Goal: Obtain resource: Obtain resource

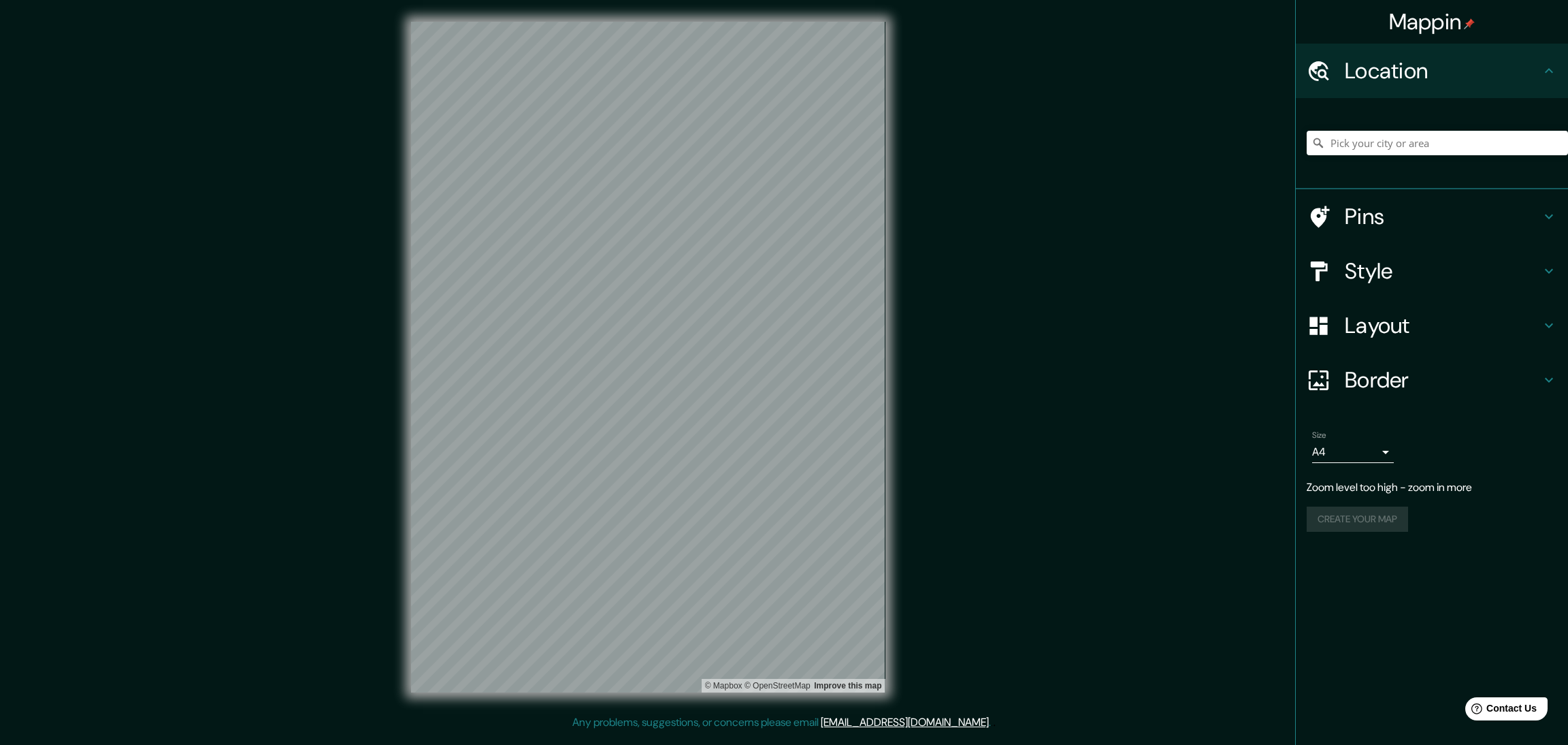
click at [283, 373] on div "Mappin Location Pins Style Layout Border Choose a border. Hint : you can make l…" at bounding box center [784, 368] width 1568 height 736
click at [988, 381] on div "Mappin Location Pins Style Layout Border Choose a border. Hint : you can make l…" at bounding box center [784, 368] width 1568 height 736
click at [1363, 480] on button "Create your map" at bounding box center [1357, 492] width 101 height 25
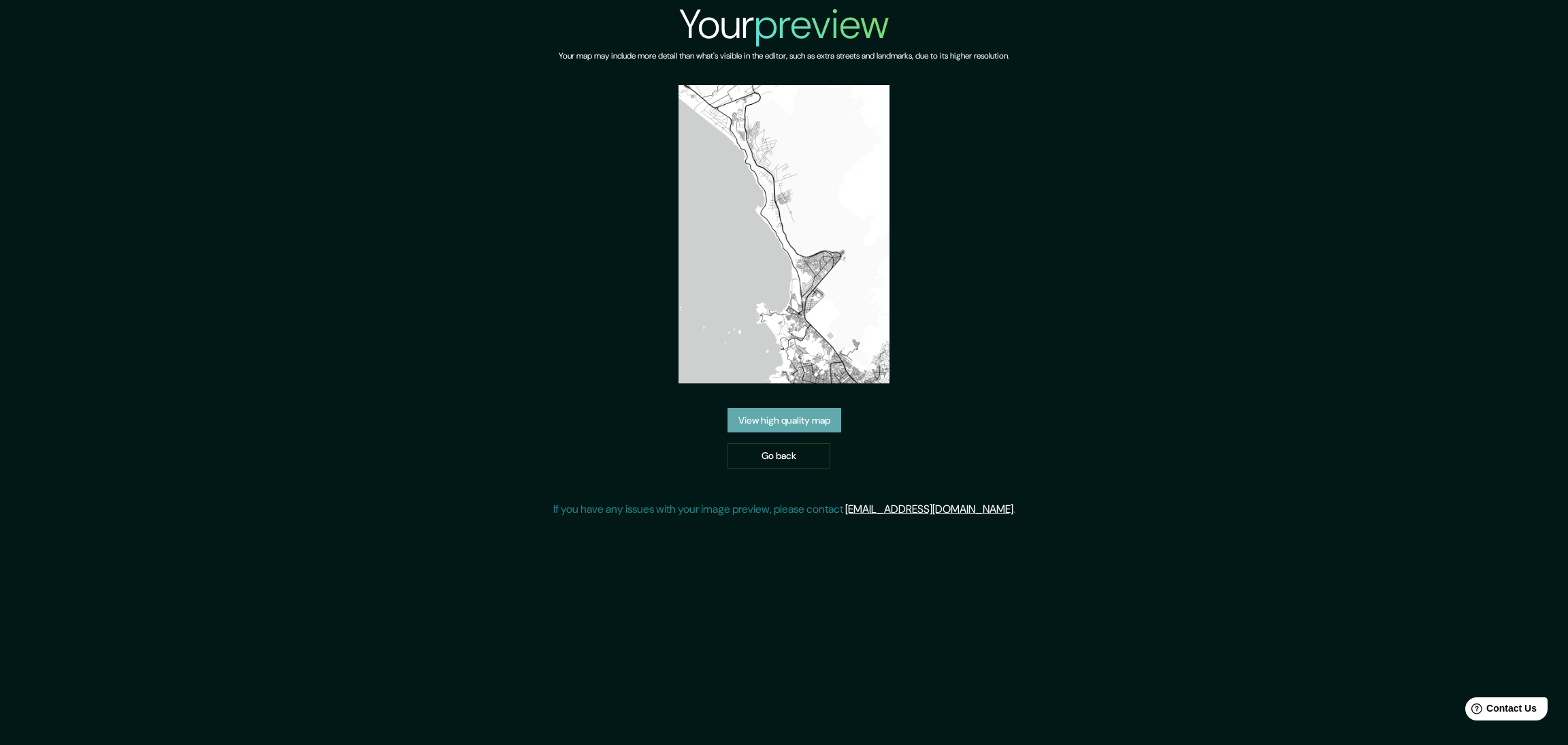
click at [797, 408] on link "View high quality map" at bounding box center [784, 421] width 114 height 25
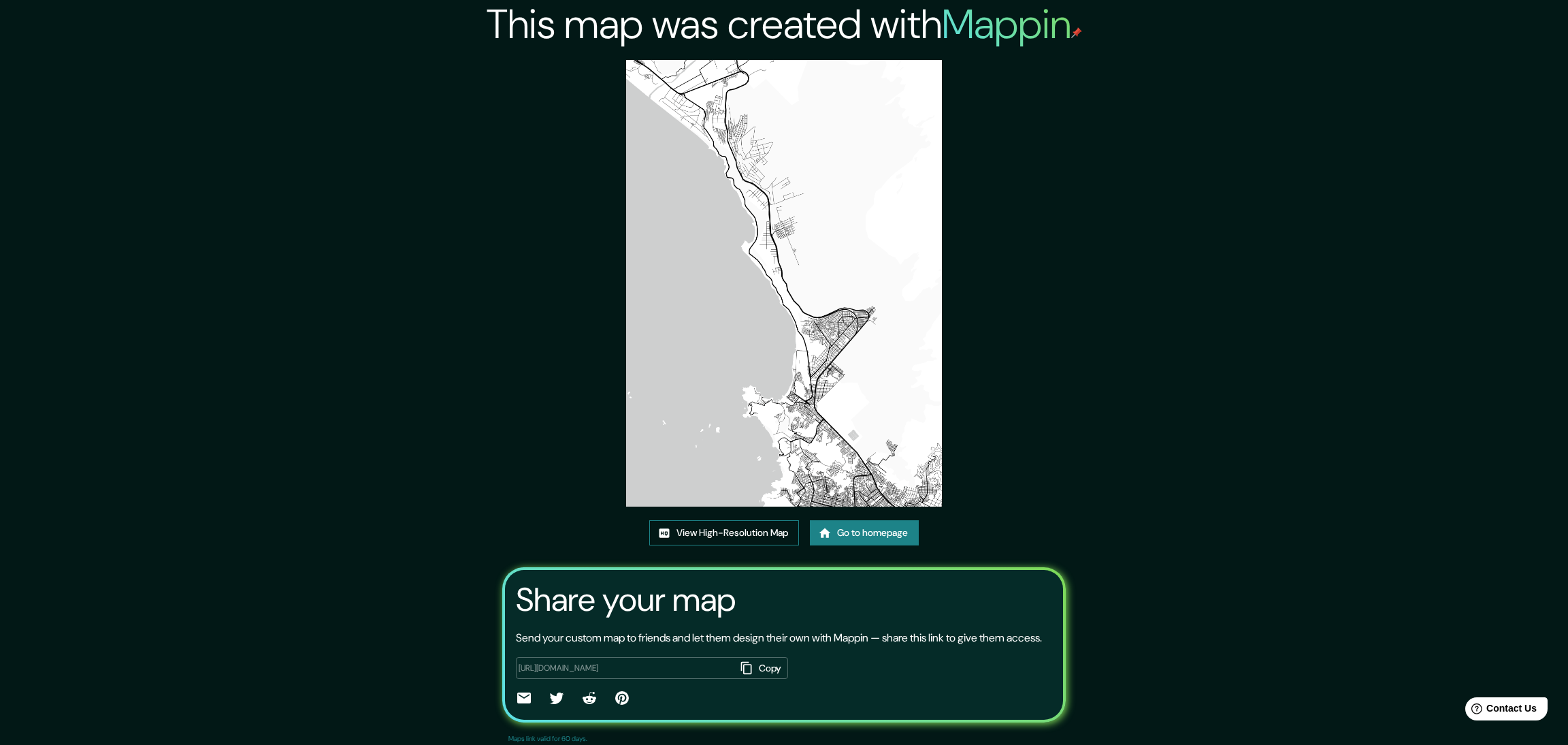
click at [733, 520] on link "View High-Resolution Map" at bounding box center [724, 533] width 150 height 25
